Goal: Information Seeking & Learning: Learn about a topic

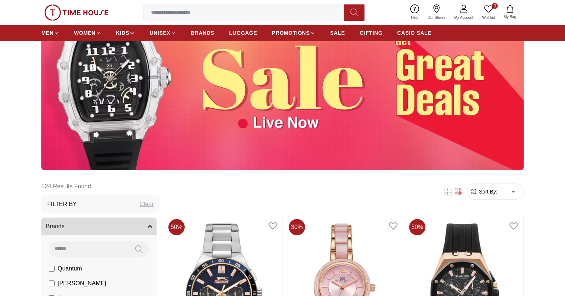
scroll to position [136, 0]
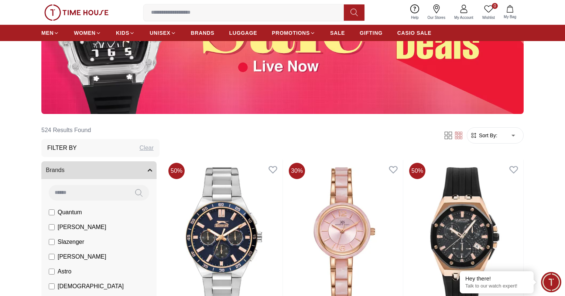
click at [235, 14] on input at bounding box center [247, 12] width 206 height 15
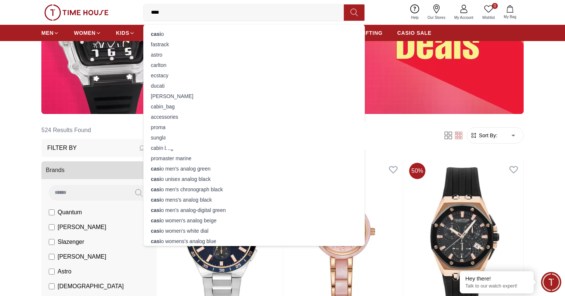
type input "*****"
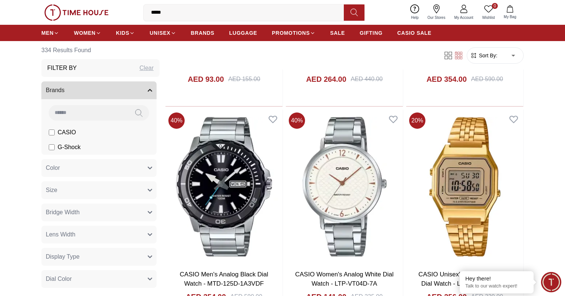
scroll to position [905, 0]
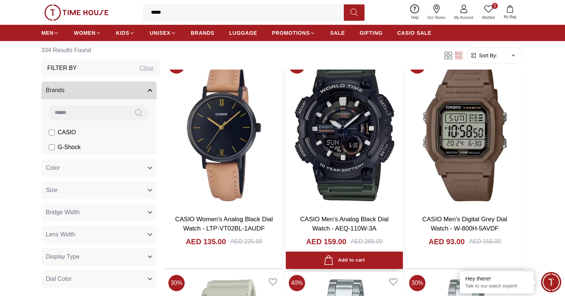
scroll to position [2888, 0]
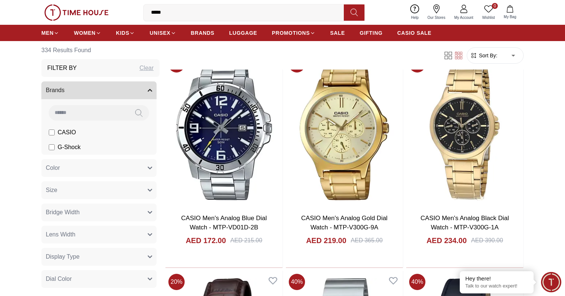
scroll to position [5273, 0]
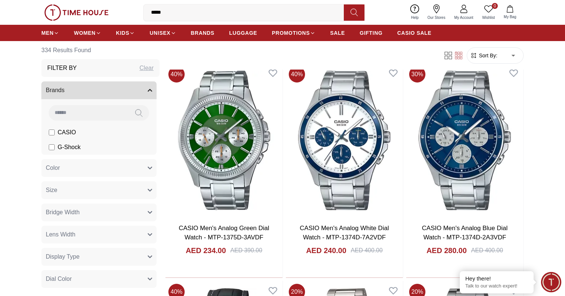
scroll to position [6789, 0]
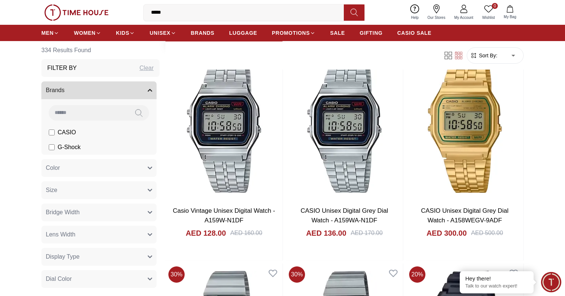
scroll to position [9414, 0]
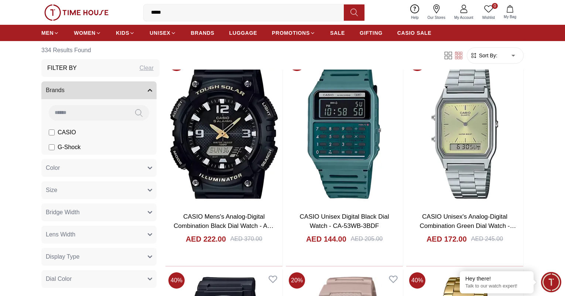
scroll to position [15496, 0]
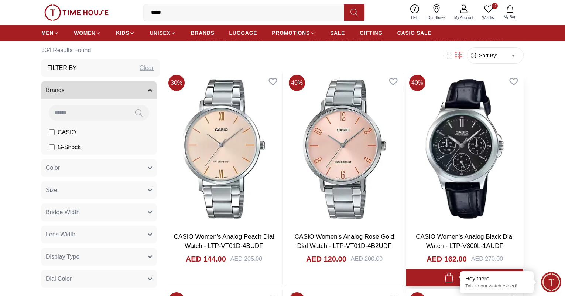
scroll to position [16551, 0]
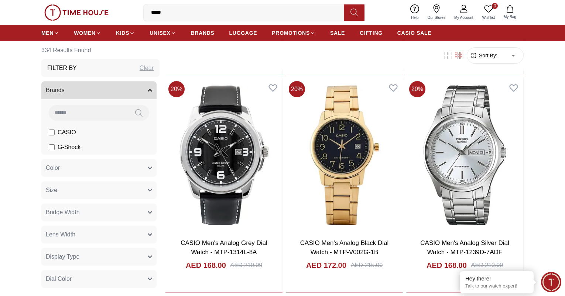
scroll to position [18944, 0]
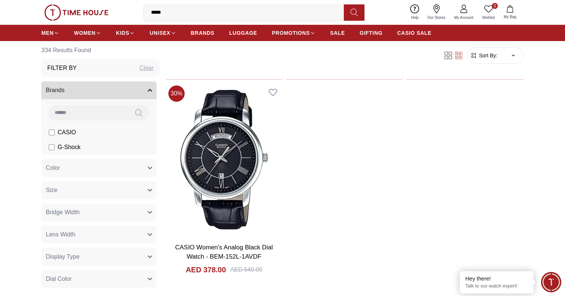
scroll to position [20256, 0]
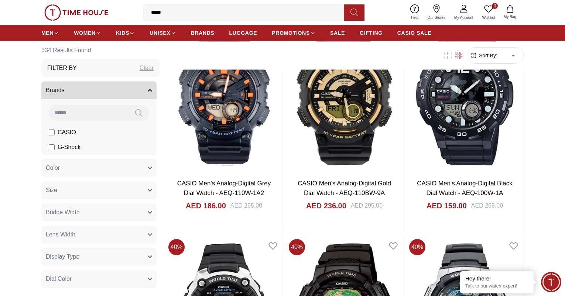
scroll to position [23558, 0]
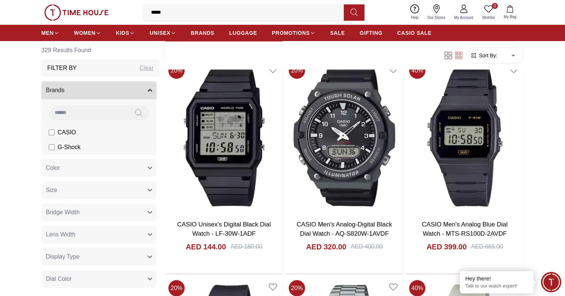
scroll to position [279, 0]
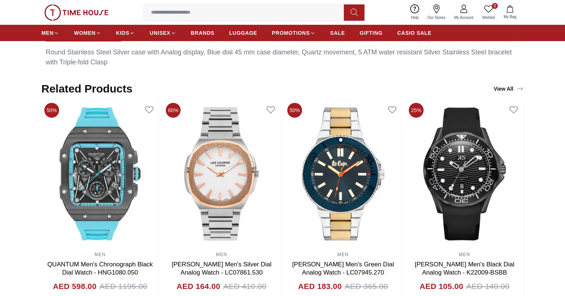
scroll to position [413, 0]
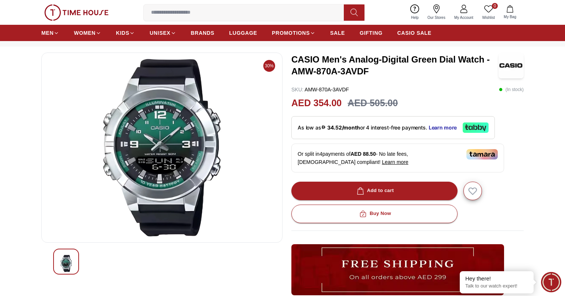
scroll to position [30, 0]
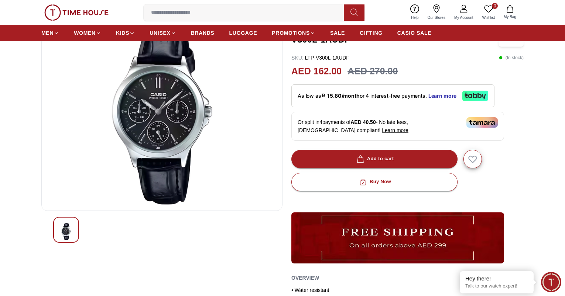
scroll to position [61, 0]
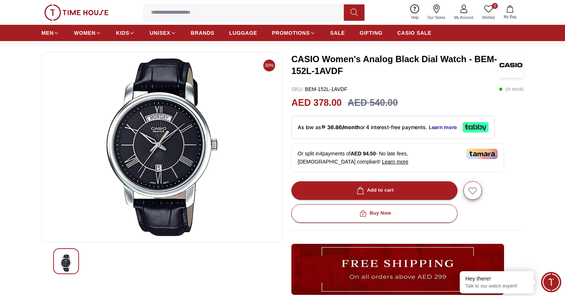
scroll to position [30, 0]
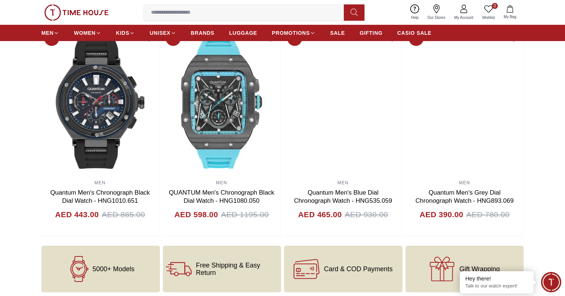
scroll to position [740, 0]
